Goal: Transaction & Acquisition: Register for event/course

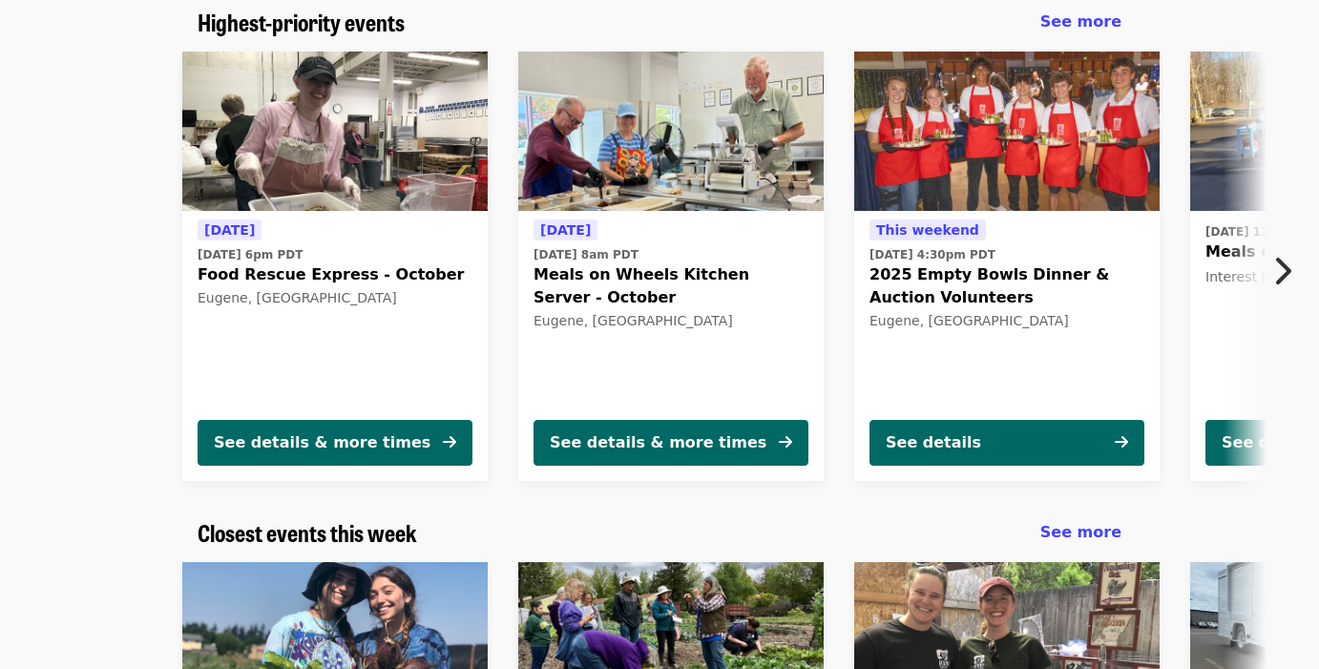
scroll to position [162, 0]
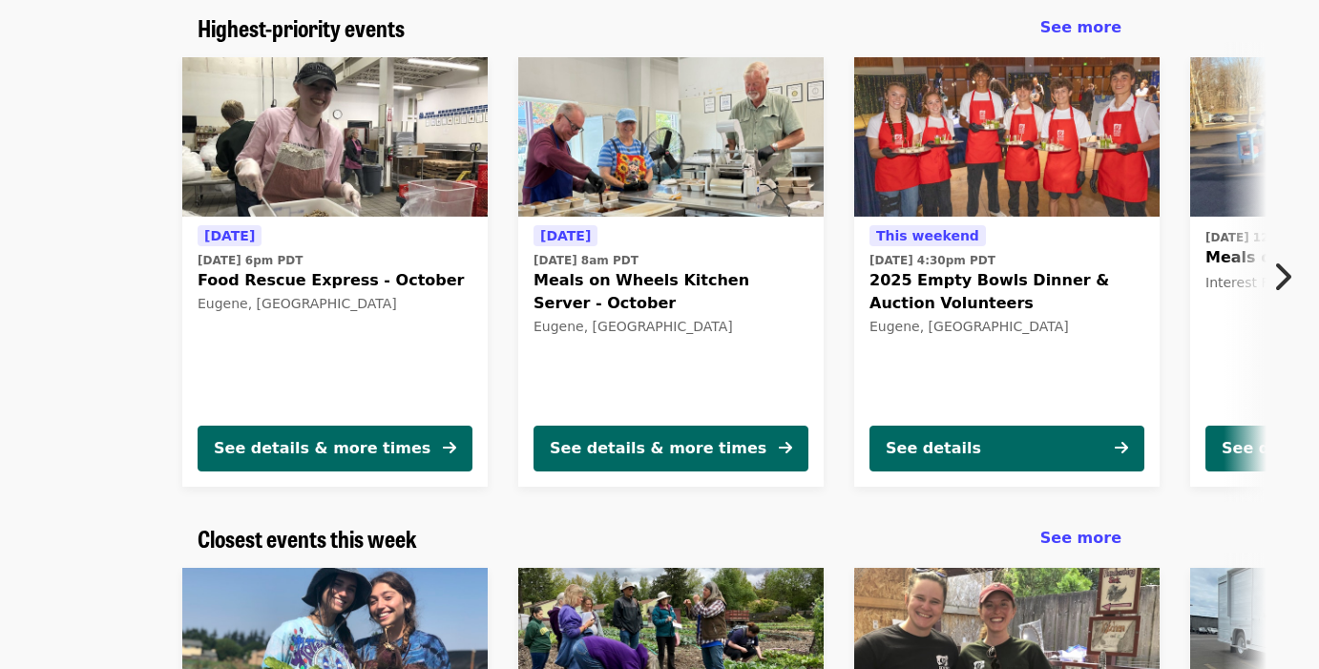
click at [1283, 273] on icon "chevron-right icon" at bounding box center [1281, 277] width 19 height 36
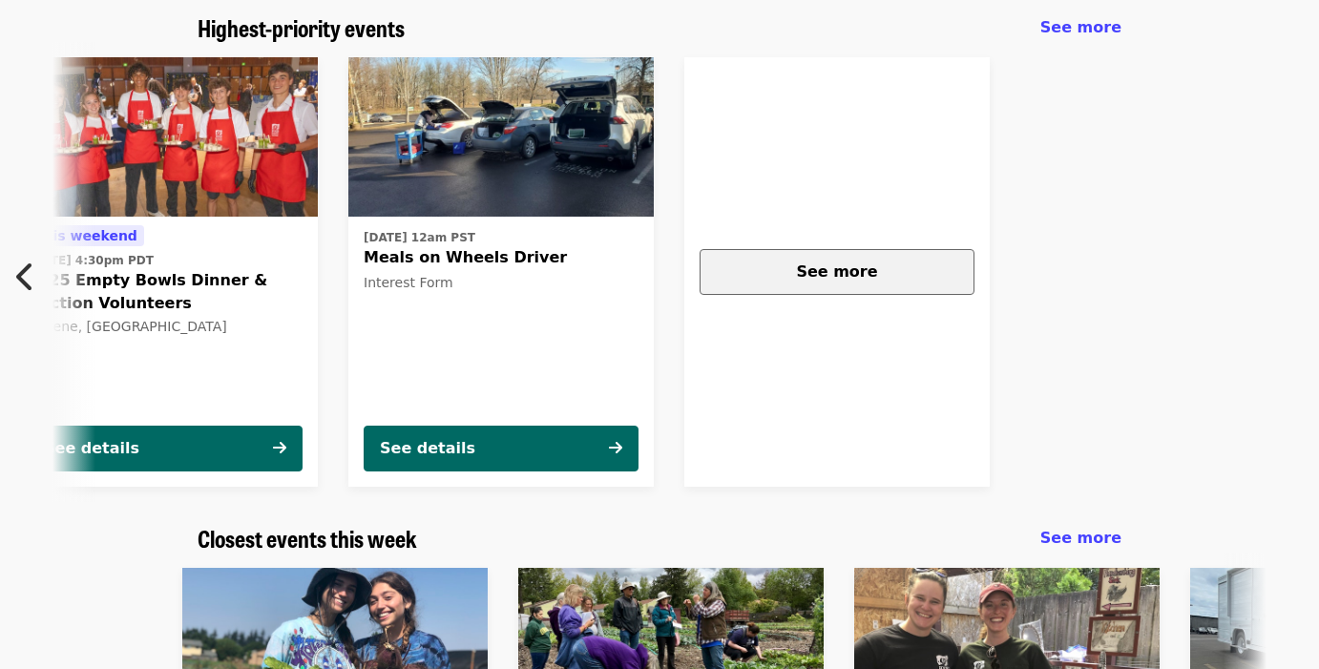
click at [833, 264] on span "See more" at bounding box center [836, 271] width 81 height 18
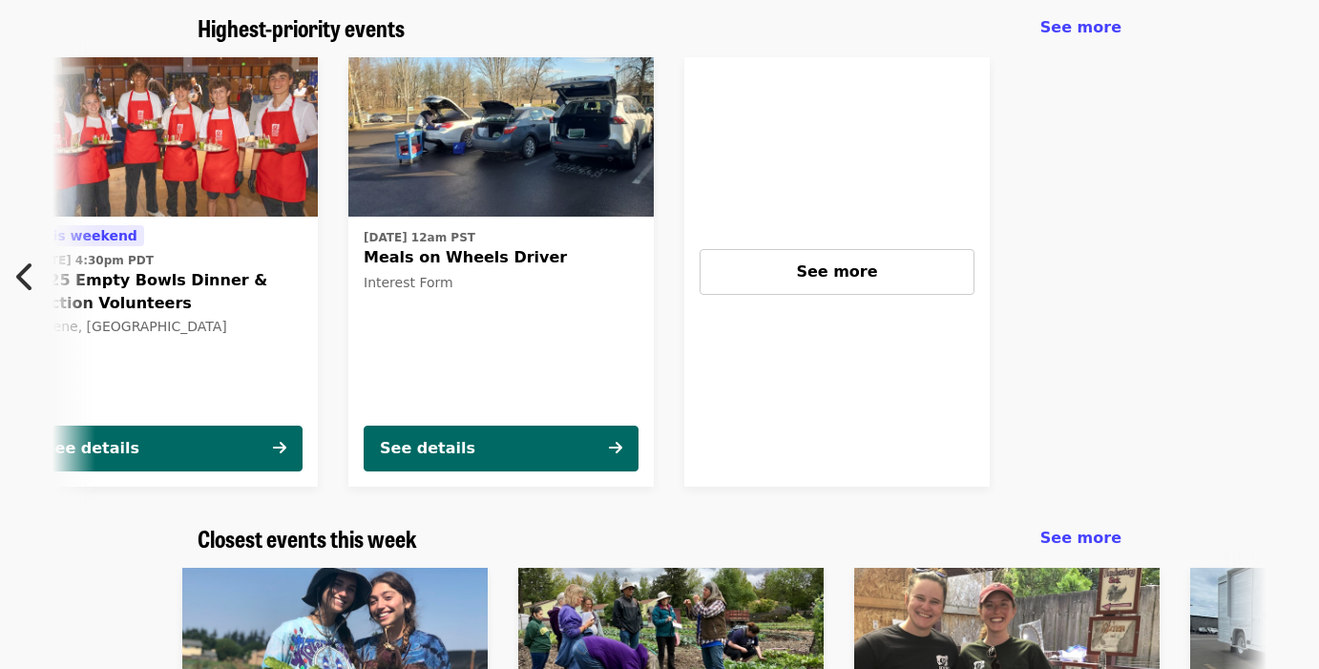
click at [21, 275] on icon "chevron-left icon" at bounding box center [25, 277] width 19 height 36
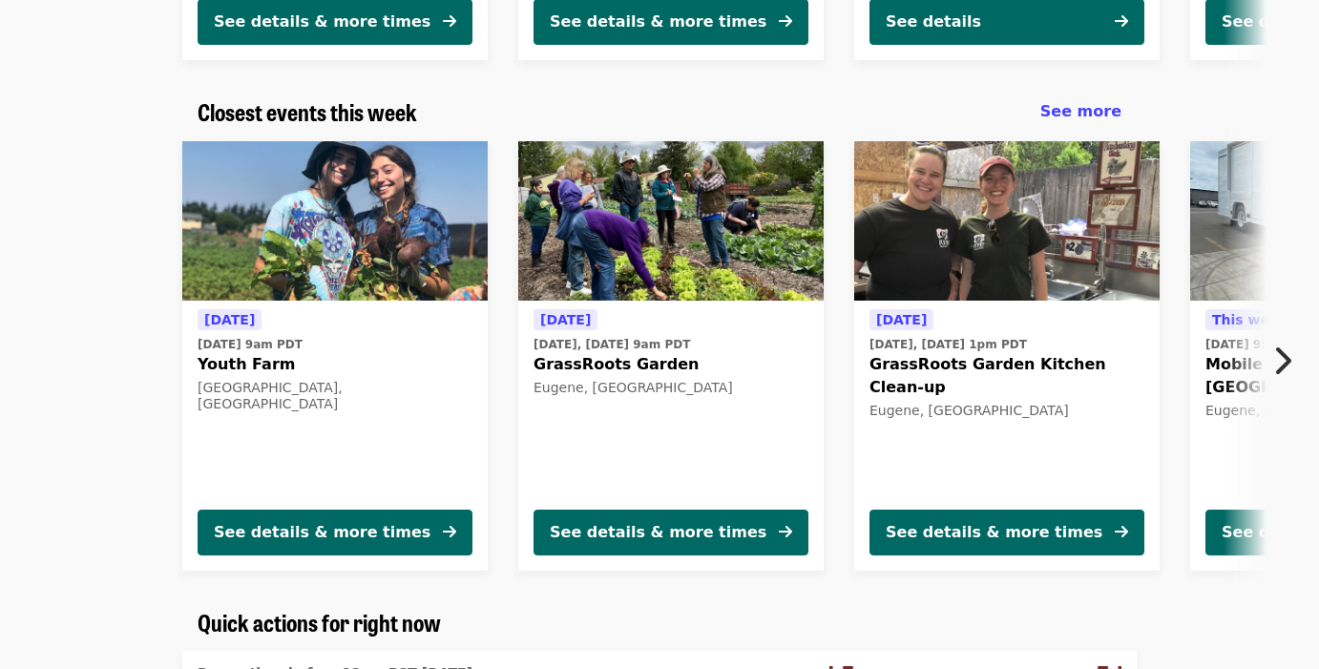
scroll to position [591, 0]
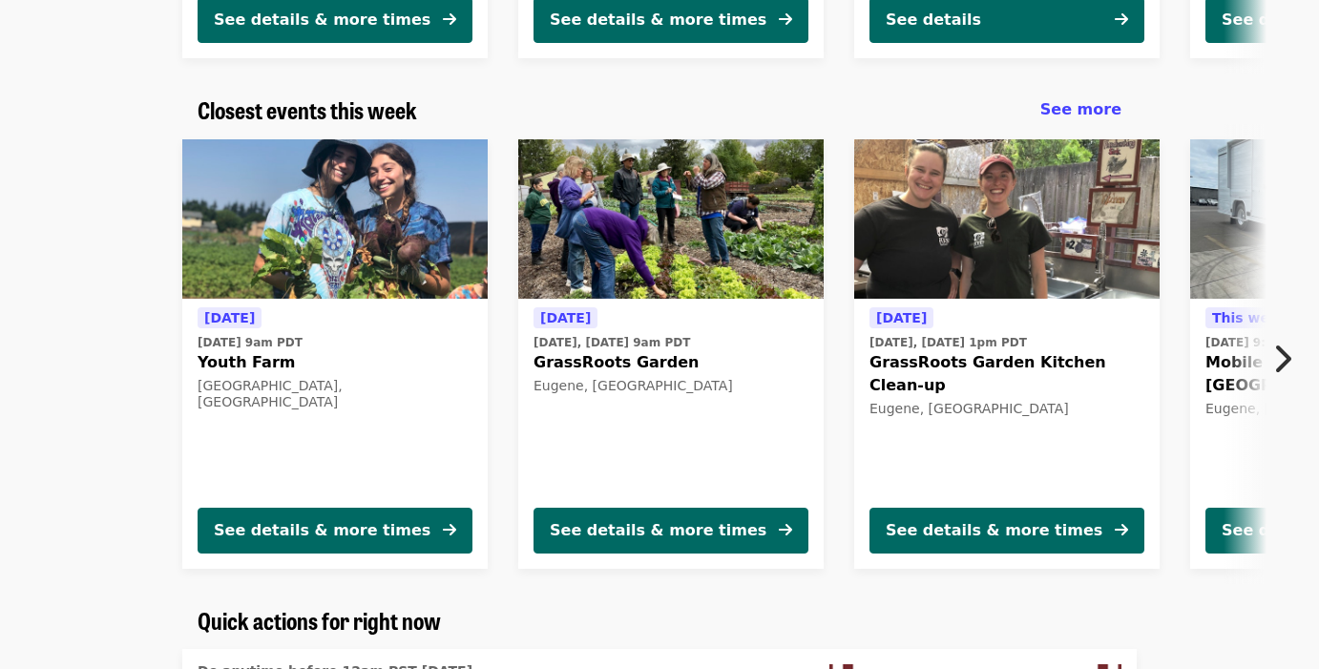
click at [1281, 361] on icon "chevron-right icon" at bounding box center [1281, 359] width 19 height 36
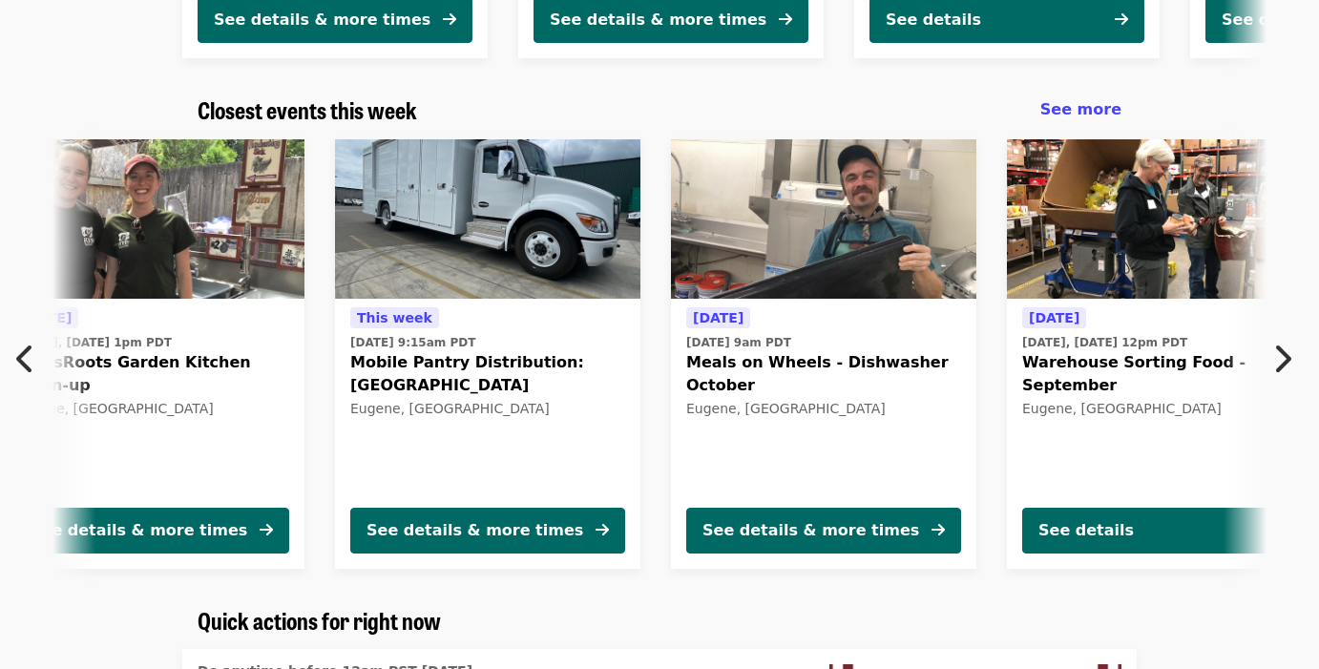
scroll to position [0, 870]
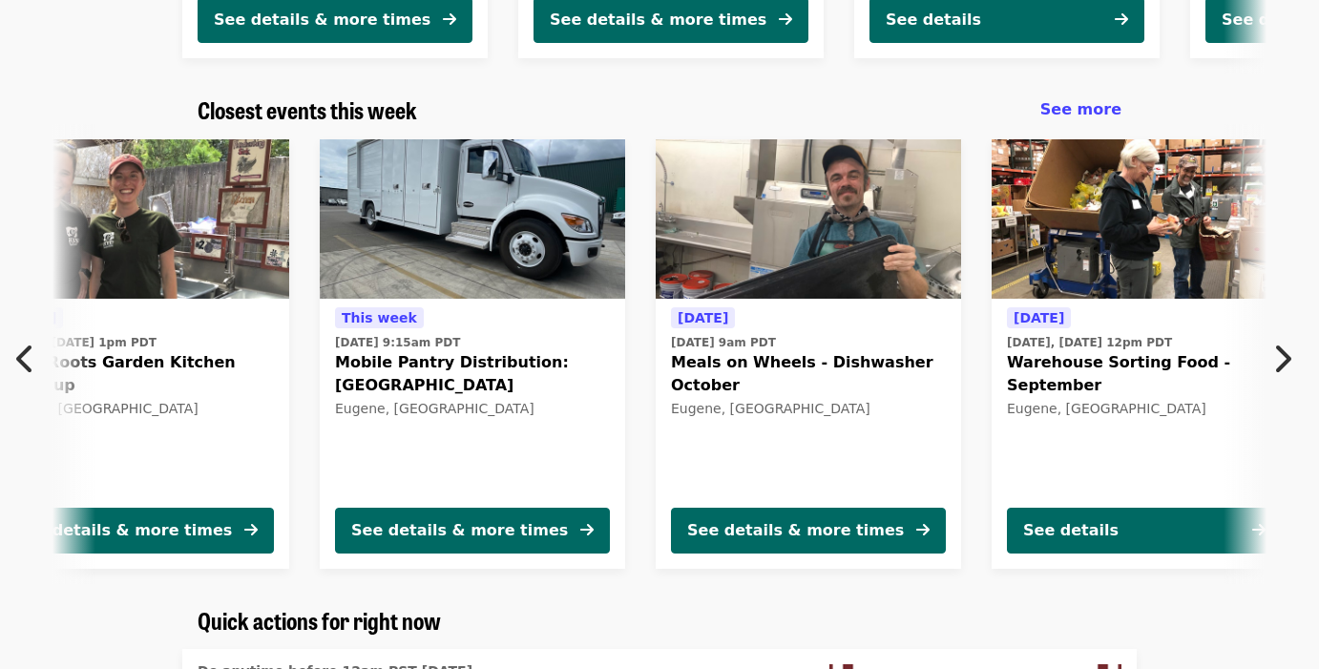
click at [1281, 361] on icon "chevron-right icon" at bounding box center [1281, 359] width 19 height 36
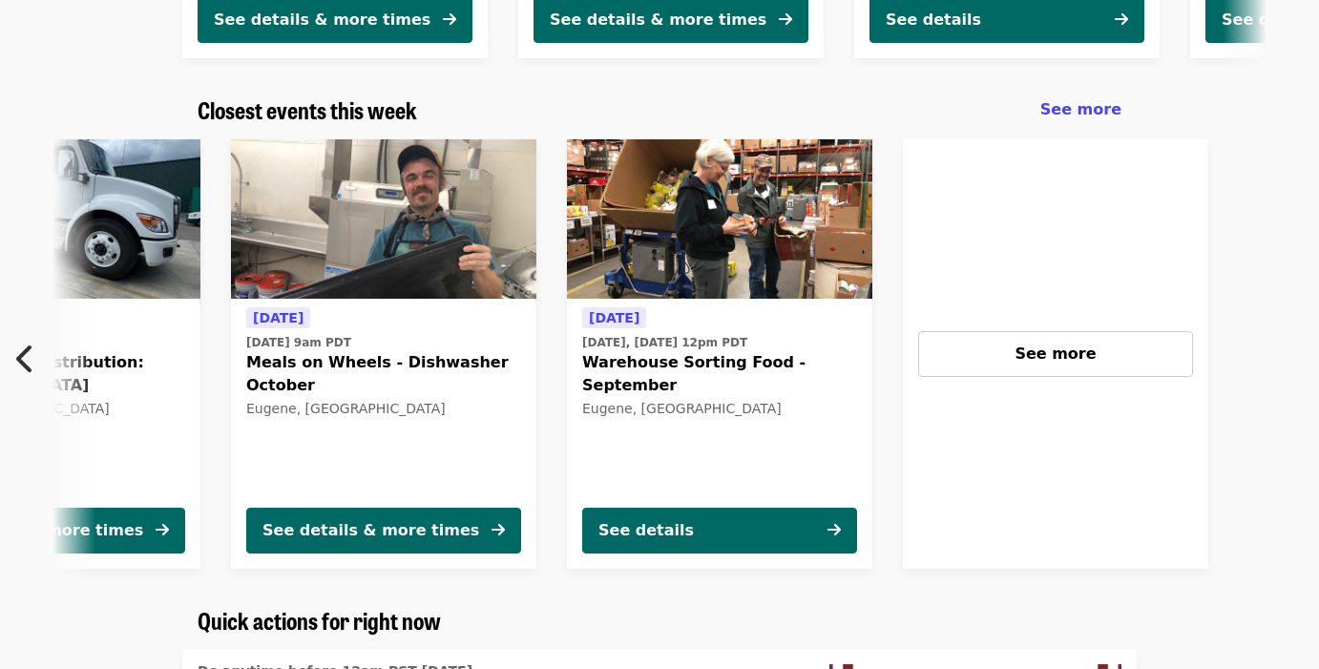
scroll to position [0, 1513]
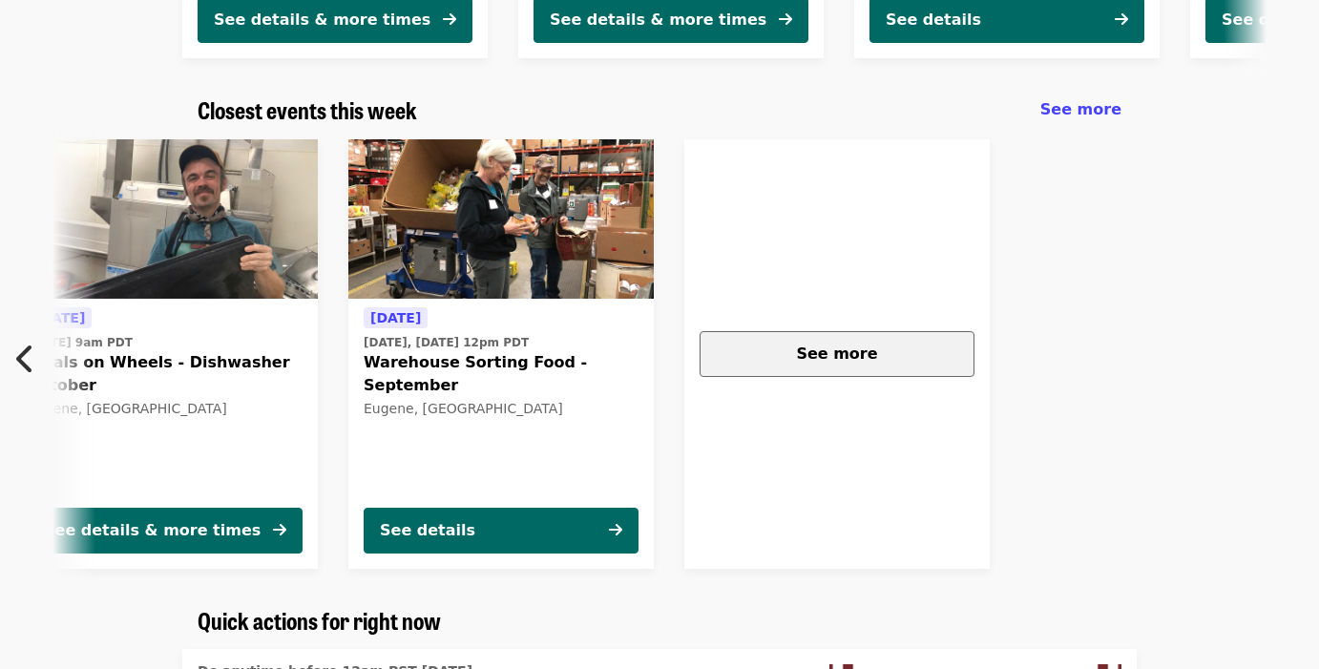
click at [838, 363] on div "See more" at bounding box center [837, 354] width 242 height 23
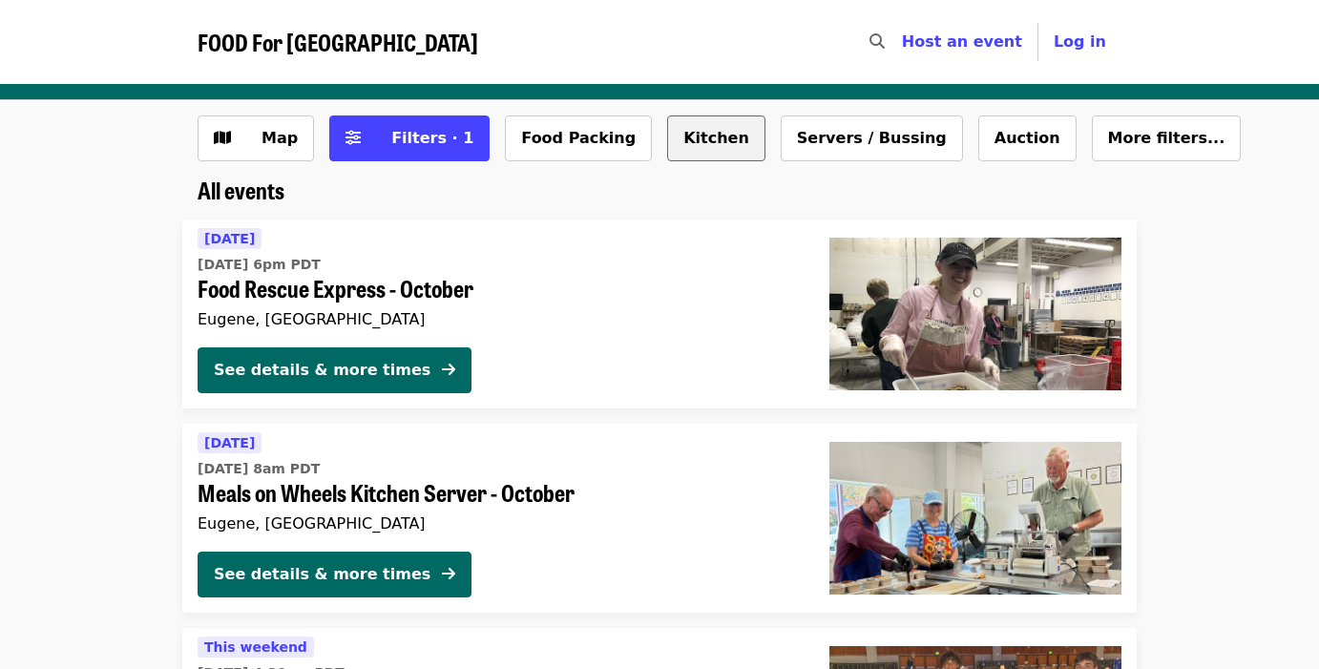
click at [675, 148] on button "Kitchen" at bounding box center [716, 138] width 98 height 46
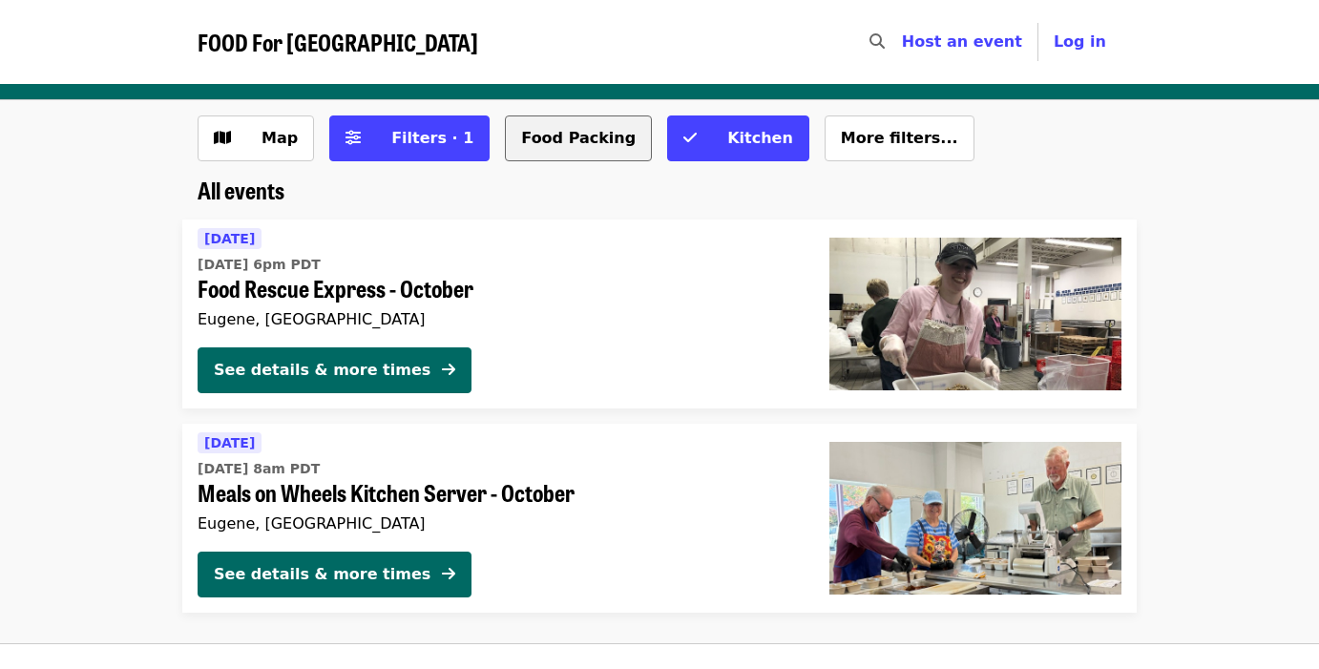
click at [581, 136] on button "Food Packing" at bounding box center [578, 138] width 147 height 46
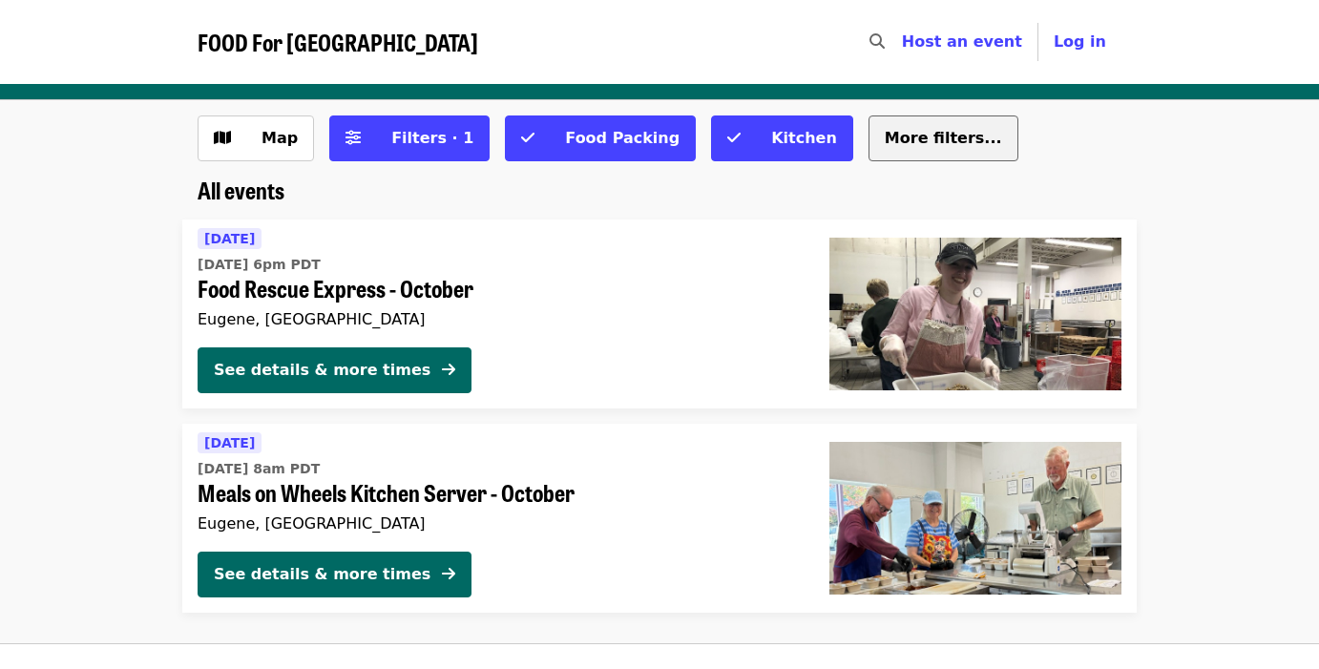
click at [898, 145] on span "More filters..." at bounding box center [943, 138] width 117 height 18
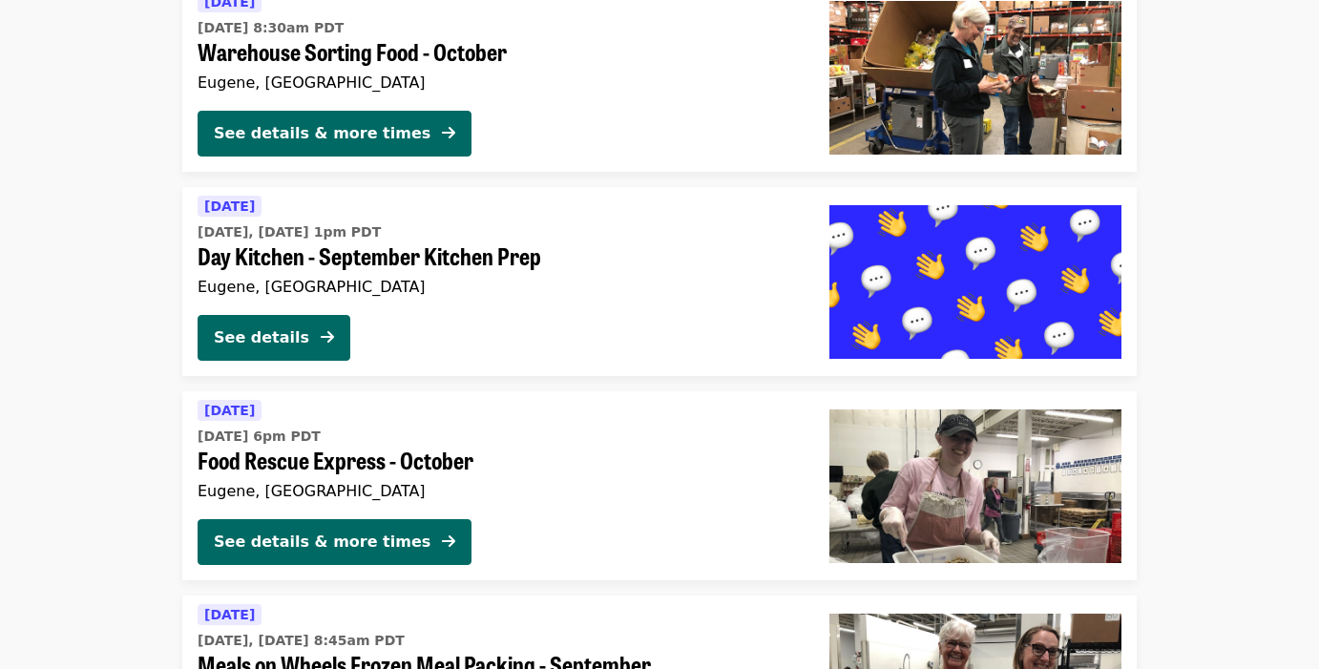
scroll to position [1782, 0]
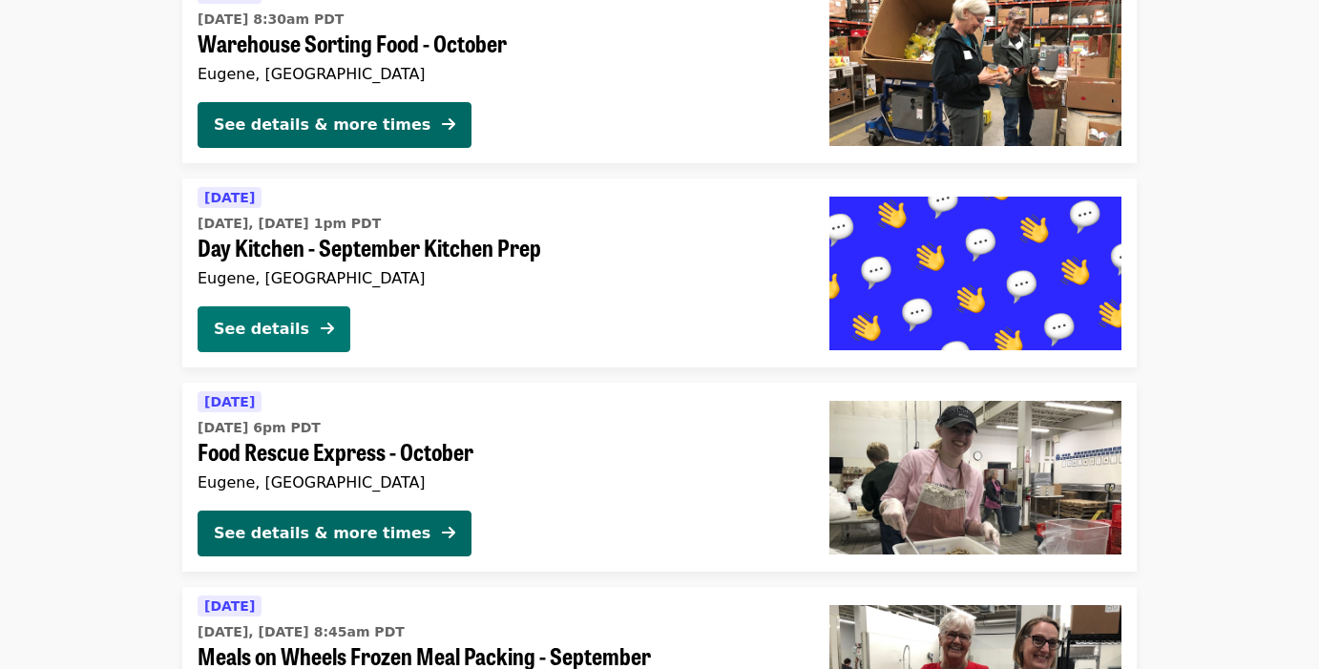
click at [260, 321] on div "See details" at bounding box center [261, 329] width 95 height 23
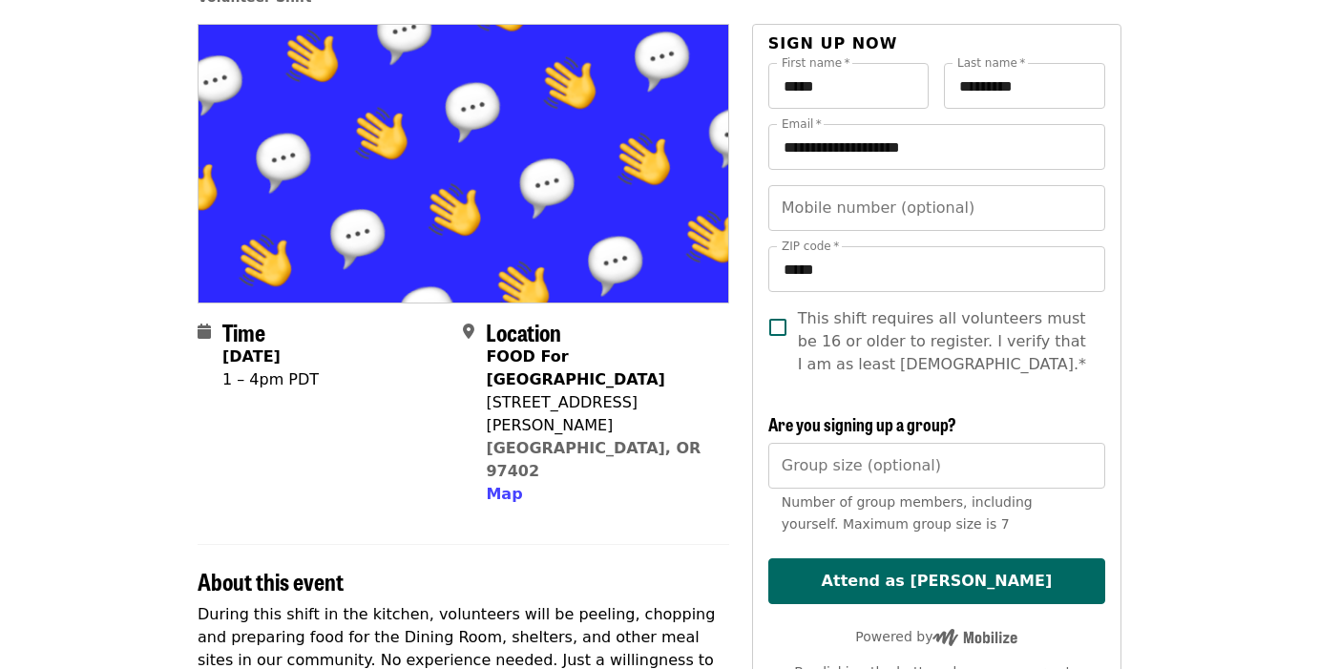
scroll to position [137, 0]
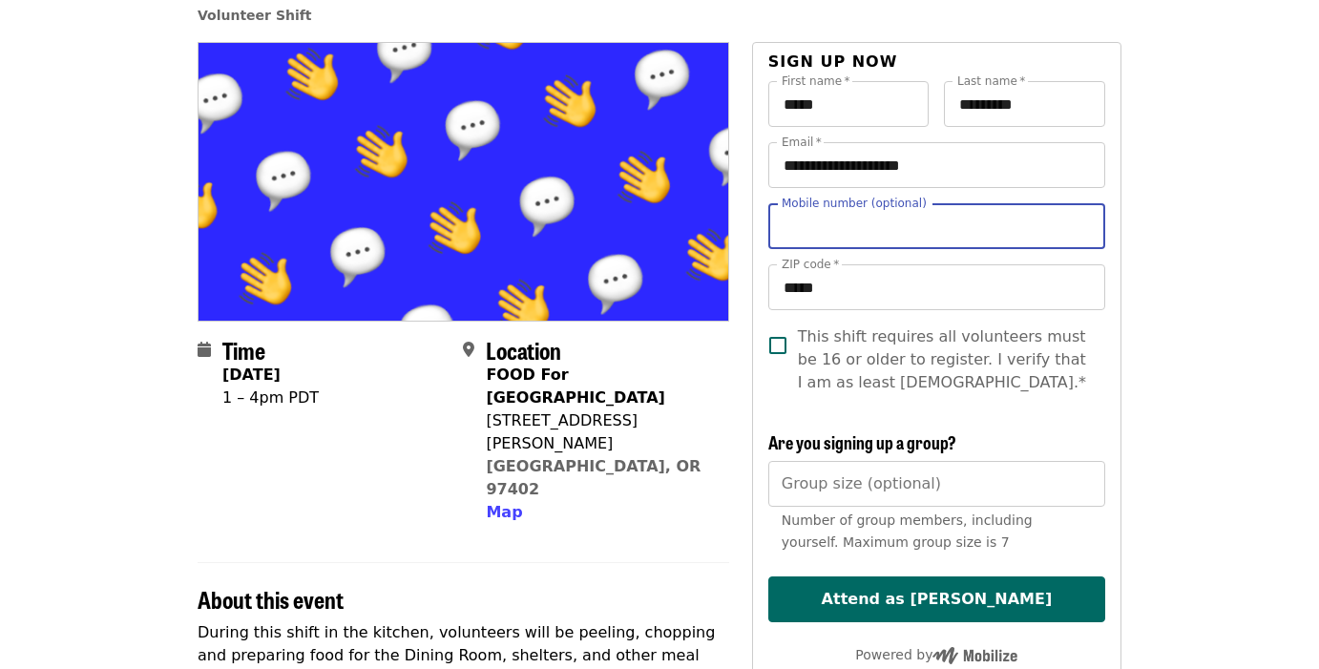
type input "**********"
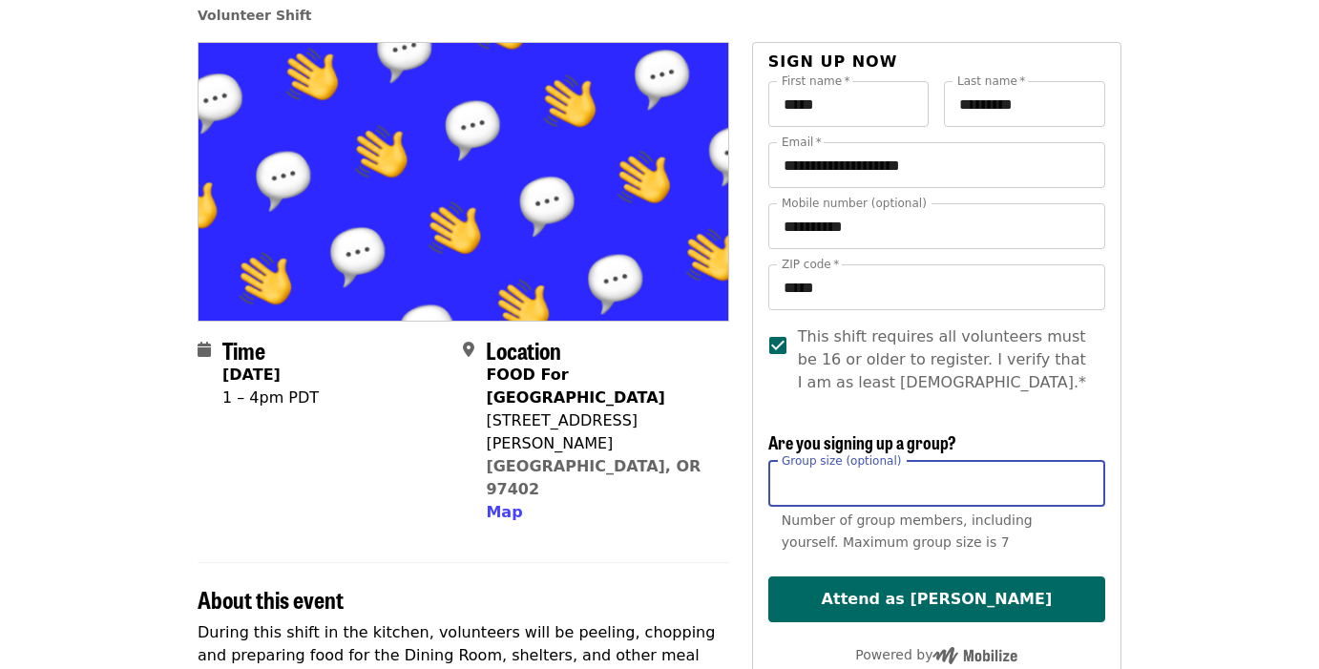
click at [970, 485] on input "Group size (optional)" at bounding box center [936, 484] width 337 height 46
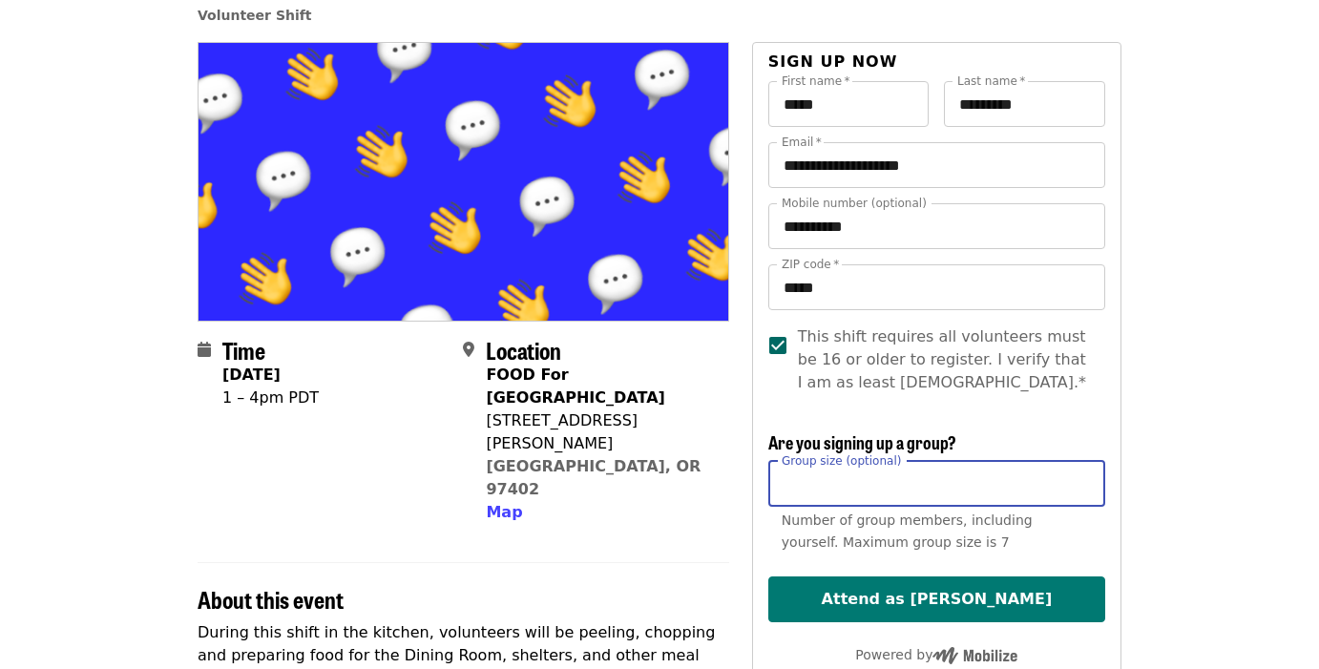
type input "*"
click at [1024, 604] on button "Attend as [PERSON_NAME]" at bounding box center [936, 599] width 337 height 46
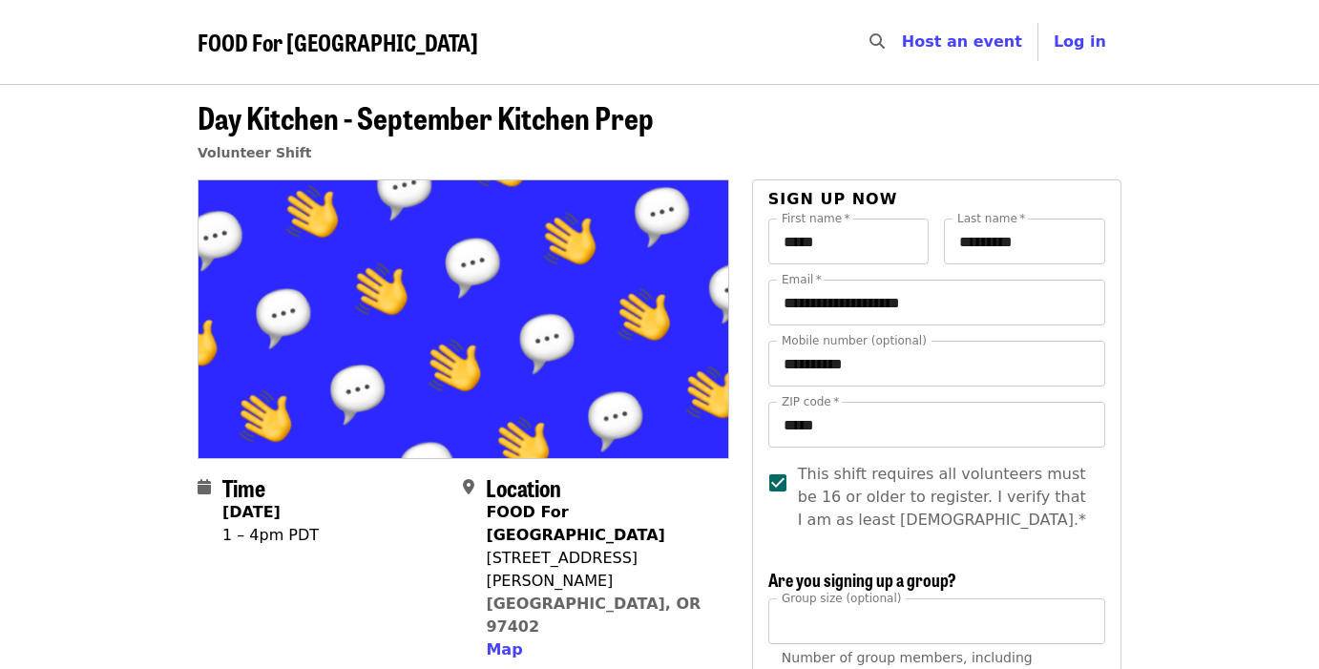
scroll to position [0, 0]
click at [507, 640] on span "Map" at bounding box center [504, 649] width 36 height 18
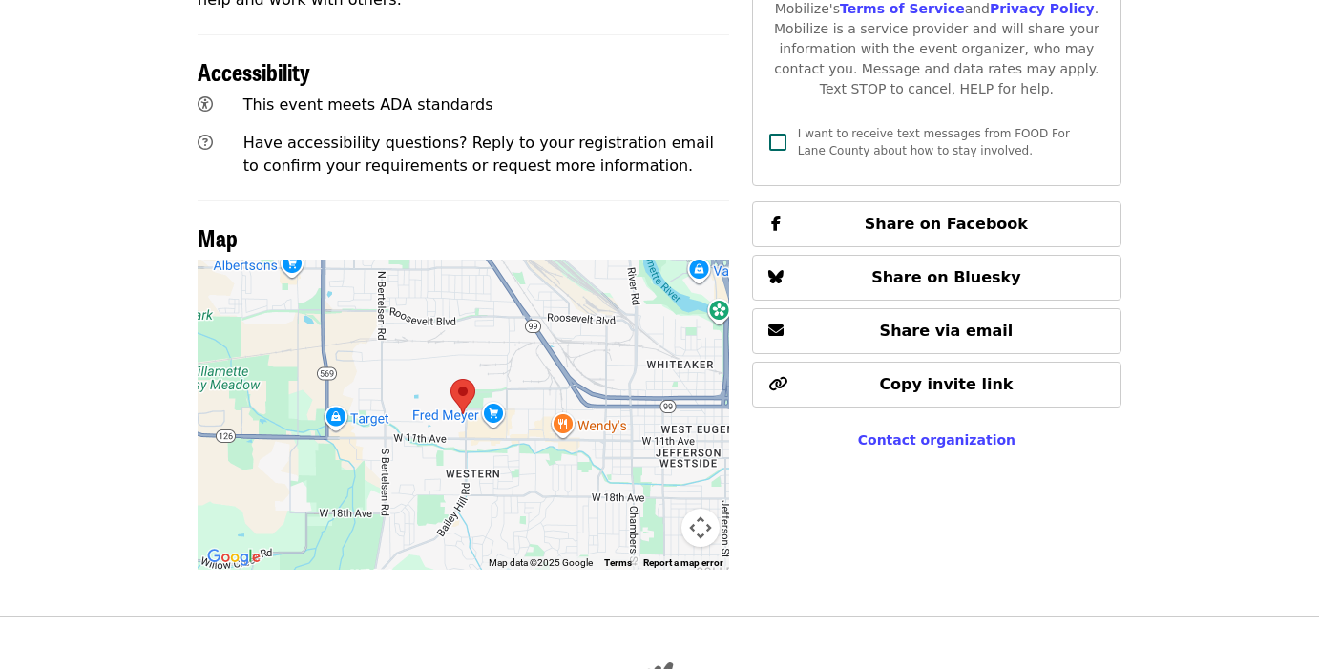
scroll to position [823, 0]
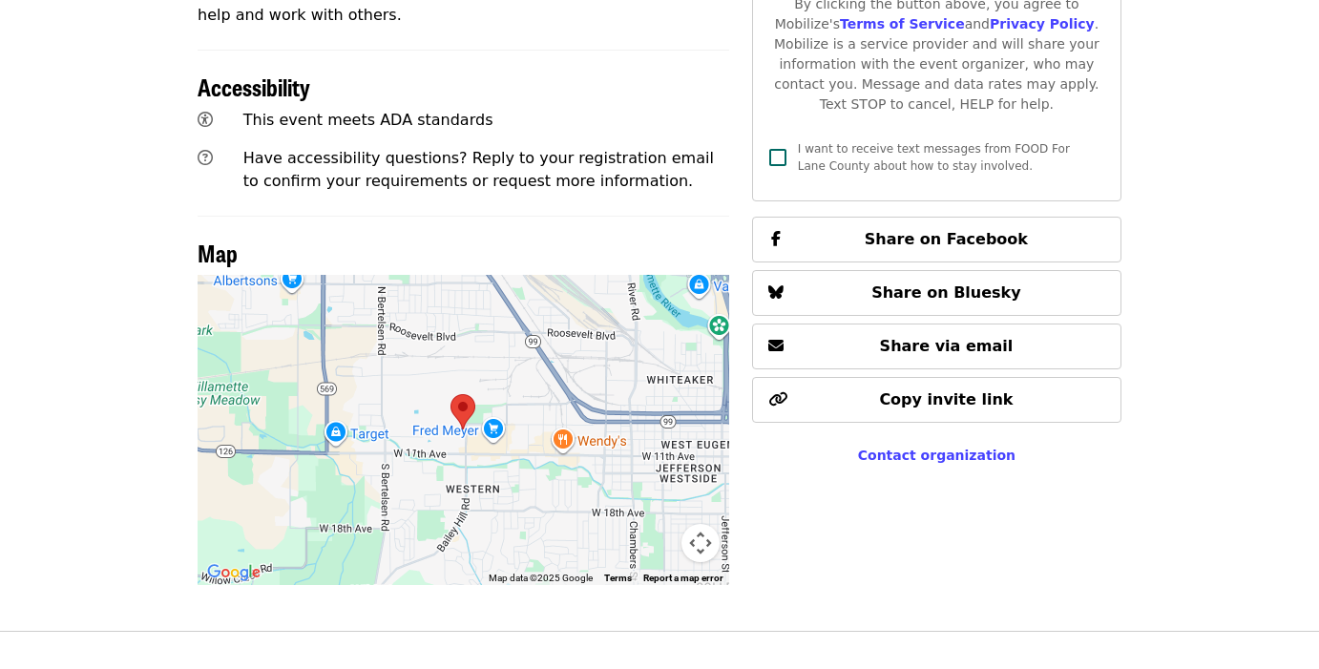
click at [450, 394] on area at bounding box center [450, 394] width 0 height 0
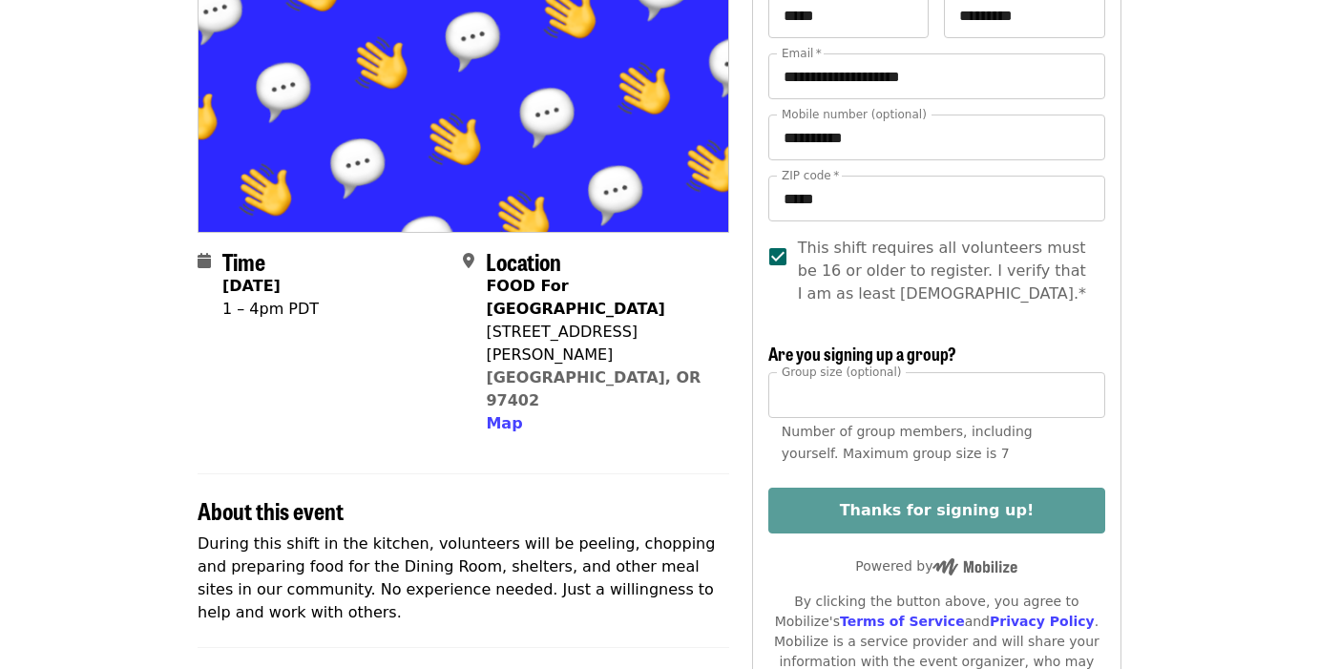
scroll to position [225, 0]
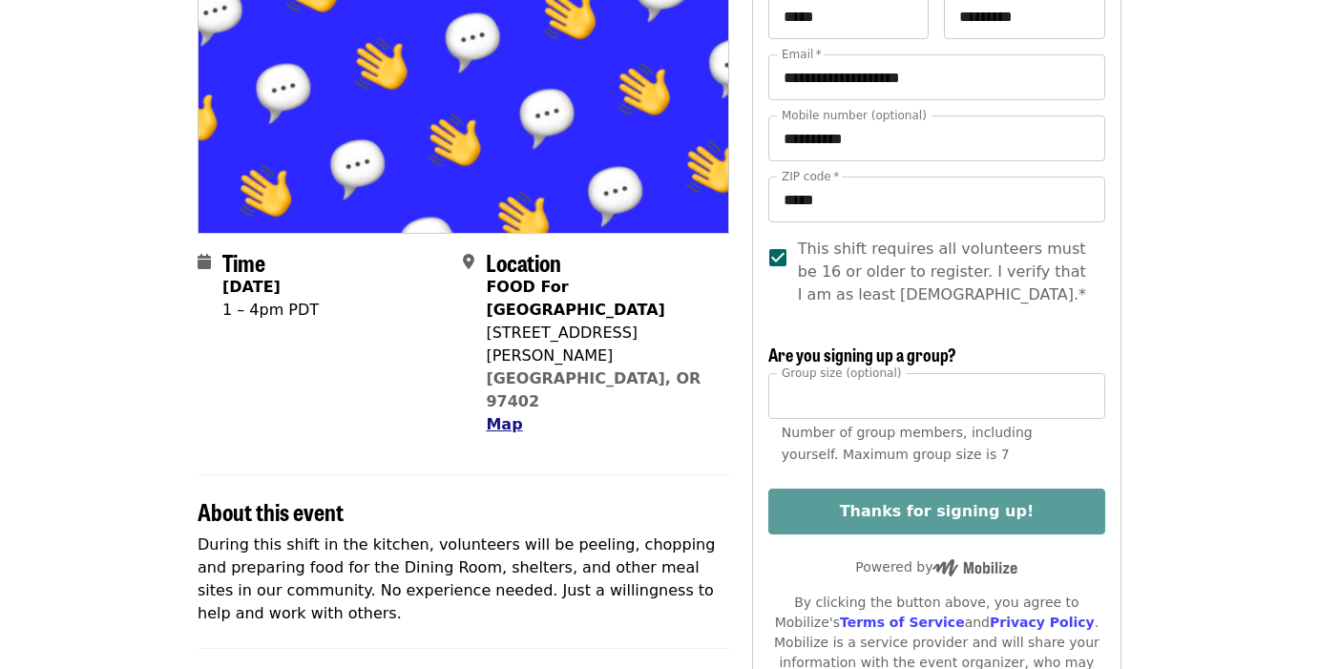
click at [506, 415] on span "Map" at bounding box center [504, 424] width 36 height 18
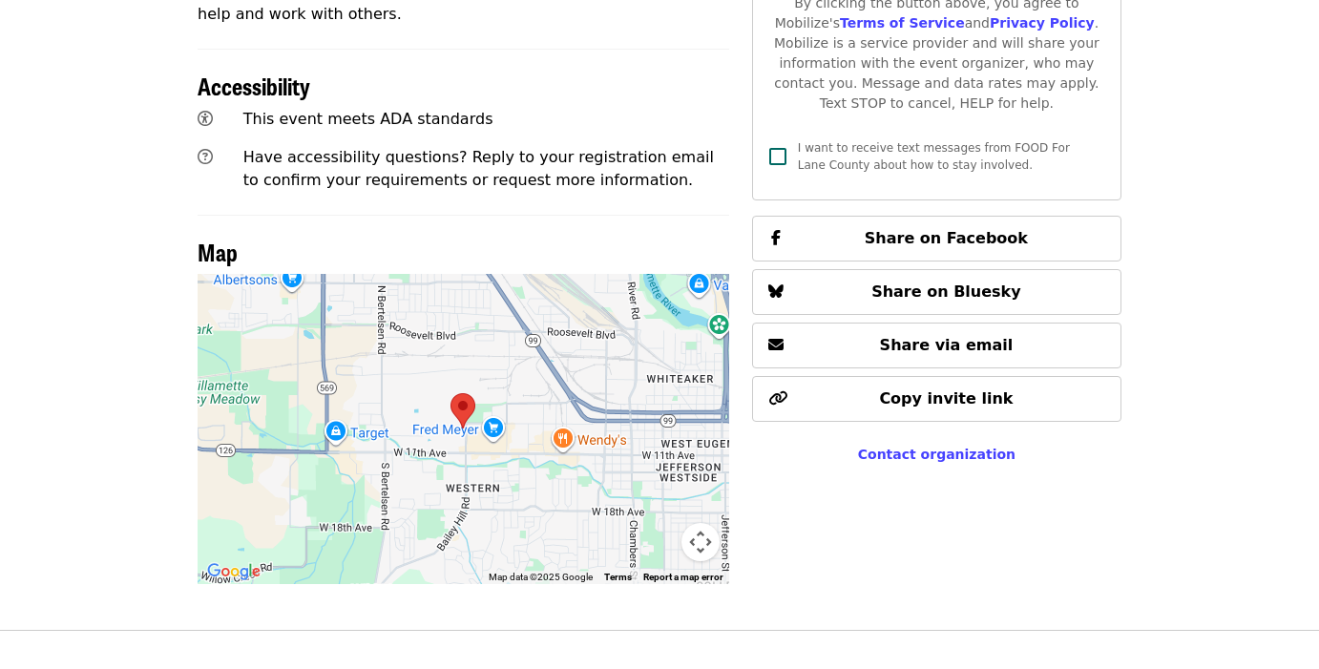
scroll to position [958, 0]
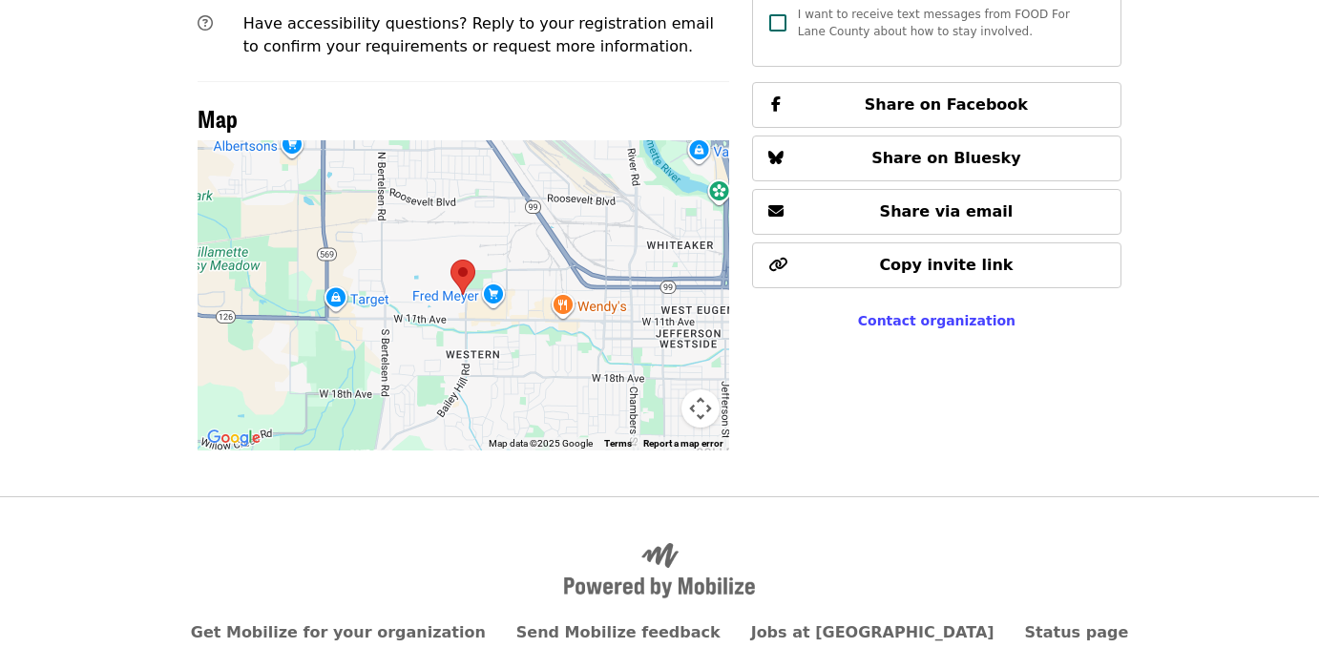
click at [429, 298] on div at bounding box center [463, 295] width 531 height 310
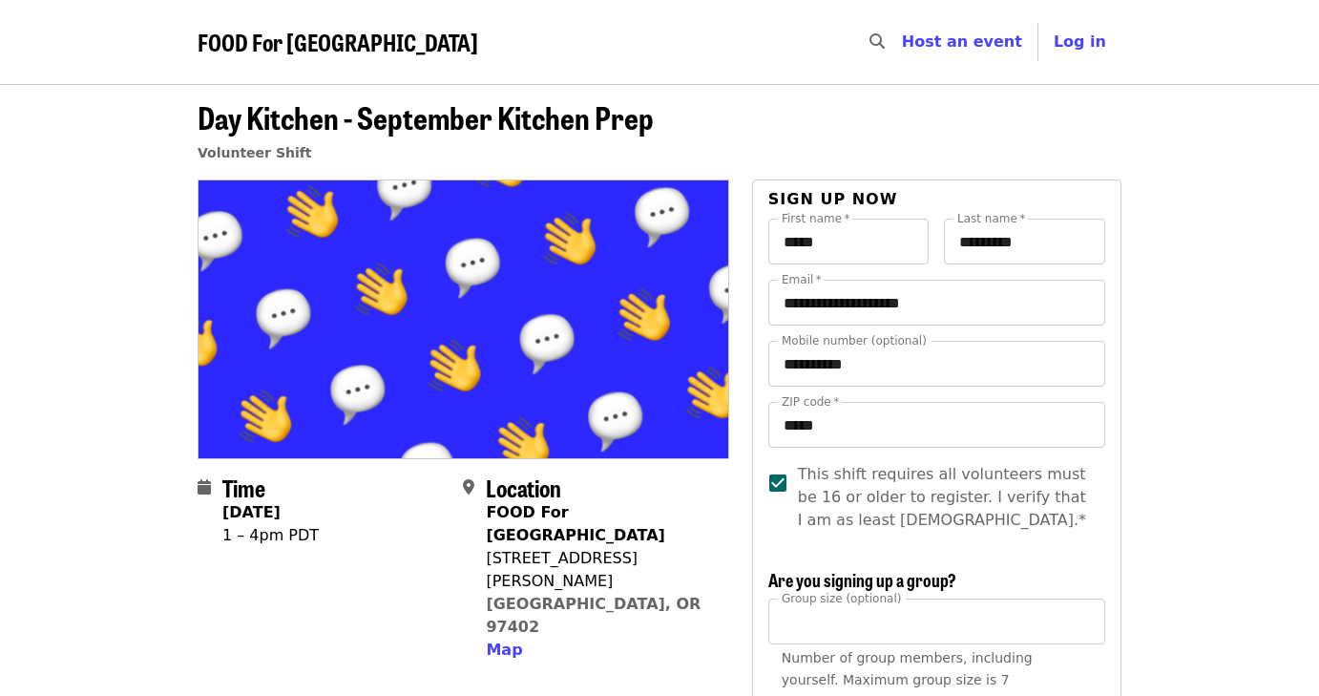
scroll to position [0, 0]
